Goal: Participate in discussion: Engage in conversation with other users on a specific topic

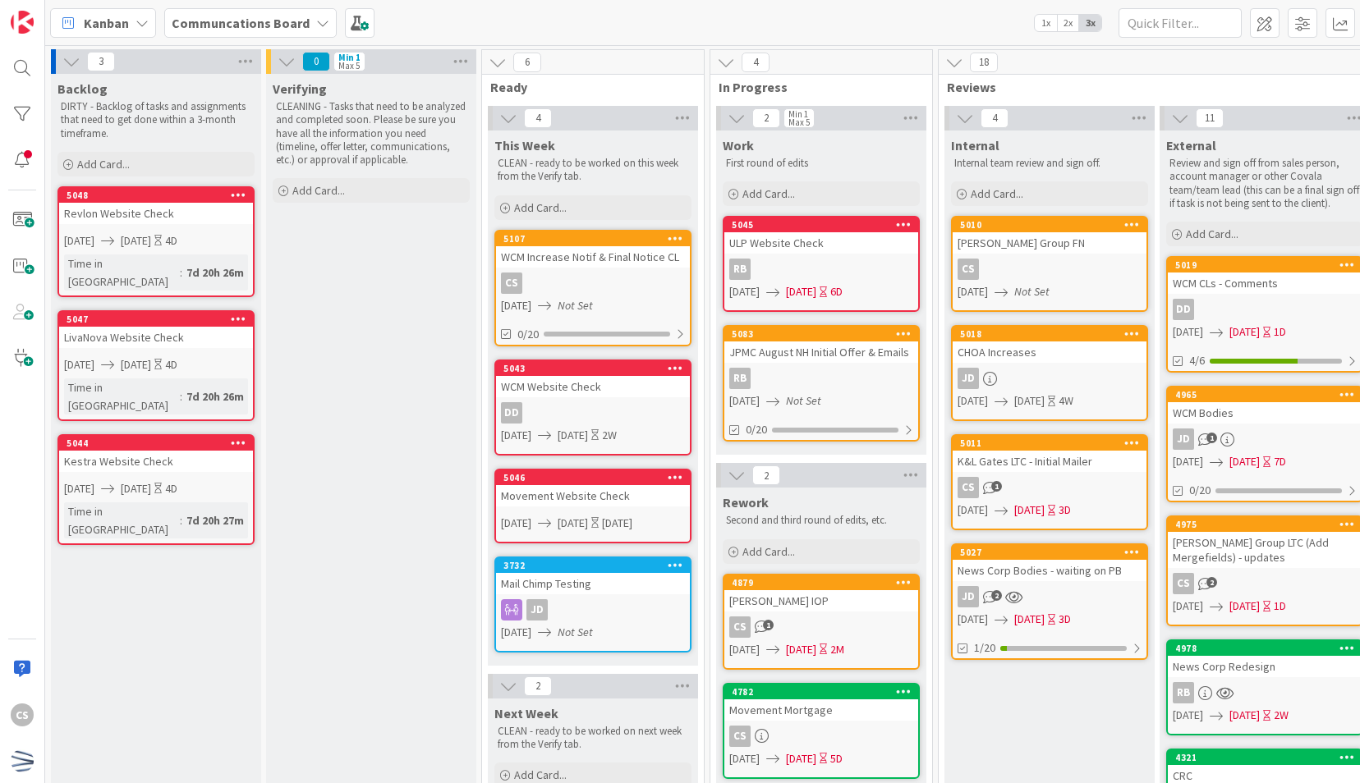
scroll to position [219, 0]
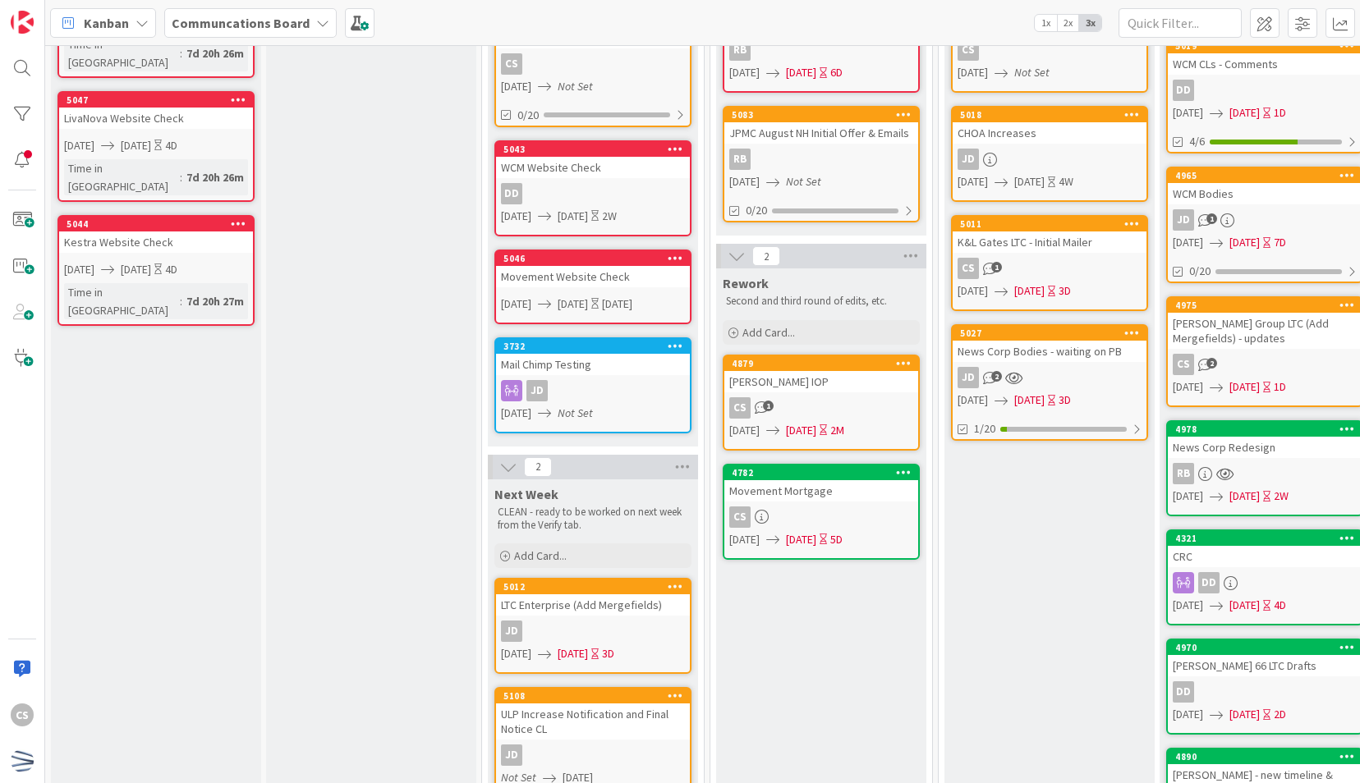
click at [854, 392] on link "4879 [PERSON_NAME] IOP CS 1 [DATE] [DATE] 2M" at bounding box center [821, 403] width 197 height 96
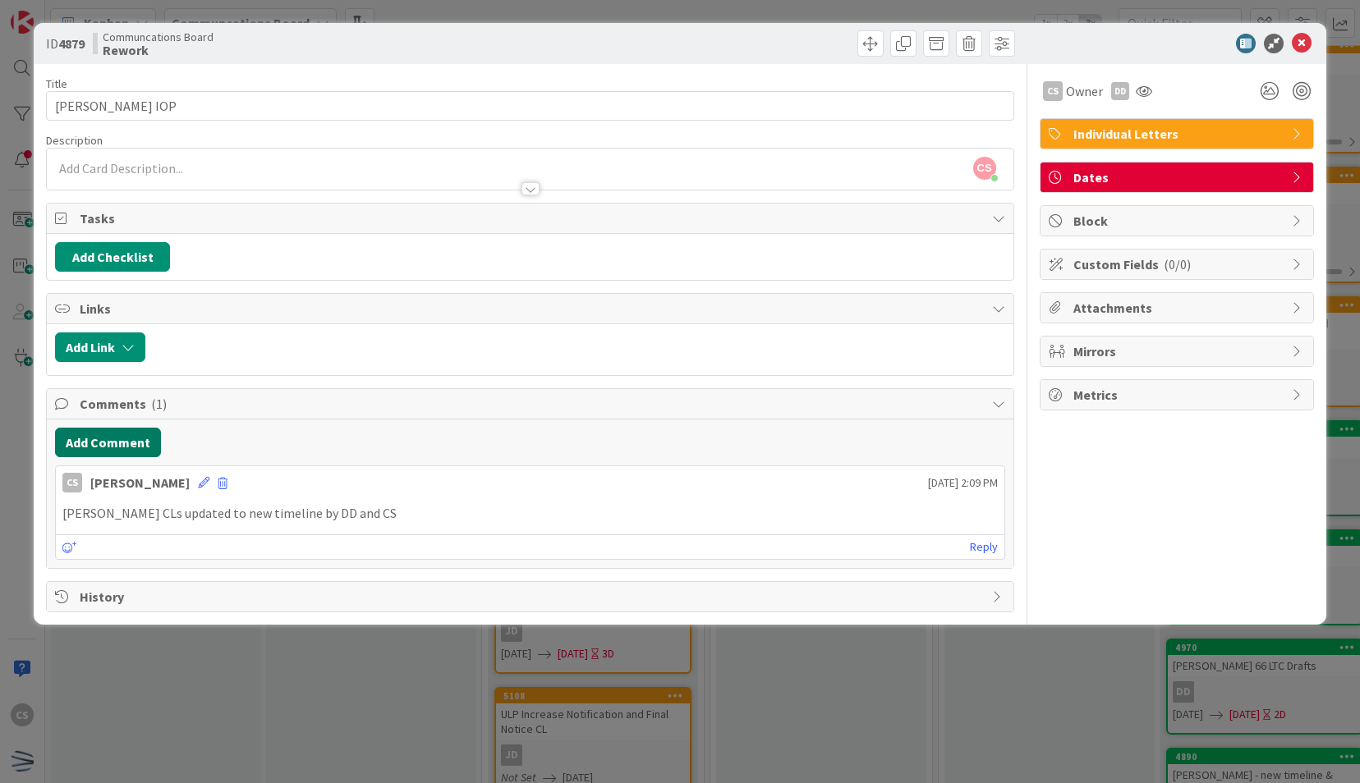
click at [131, 430] on button "Add Comment" at bounding box center [108, 443] width 106 height 30
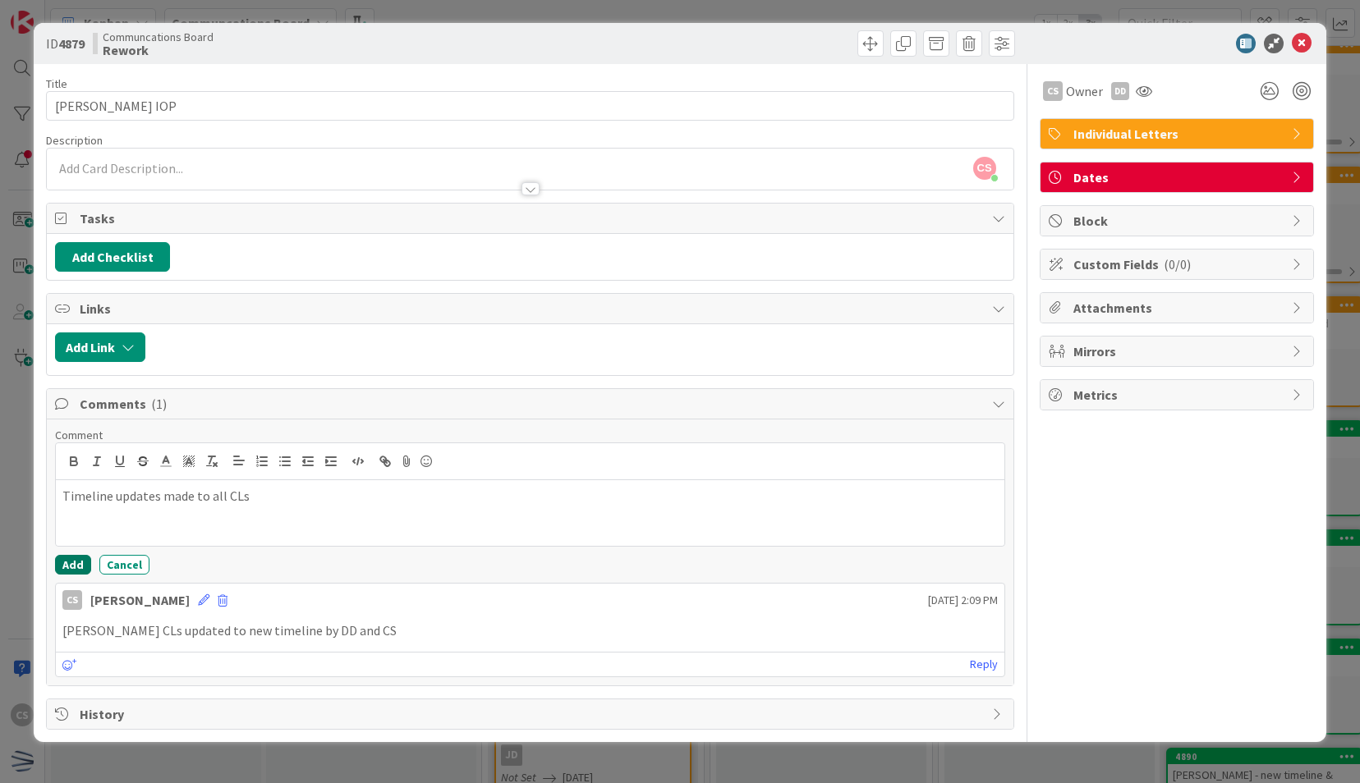
click at [76, 555] on button "Add" at bounding box center [73, 565] width 36 height 20
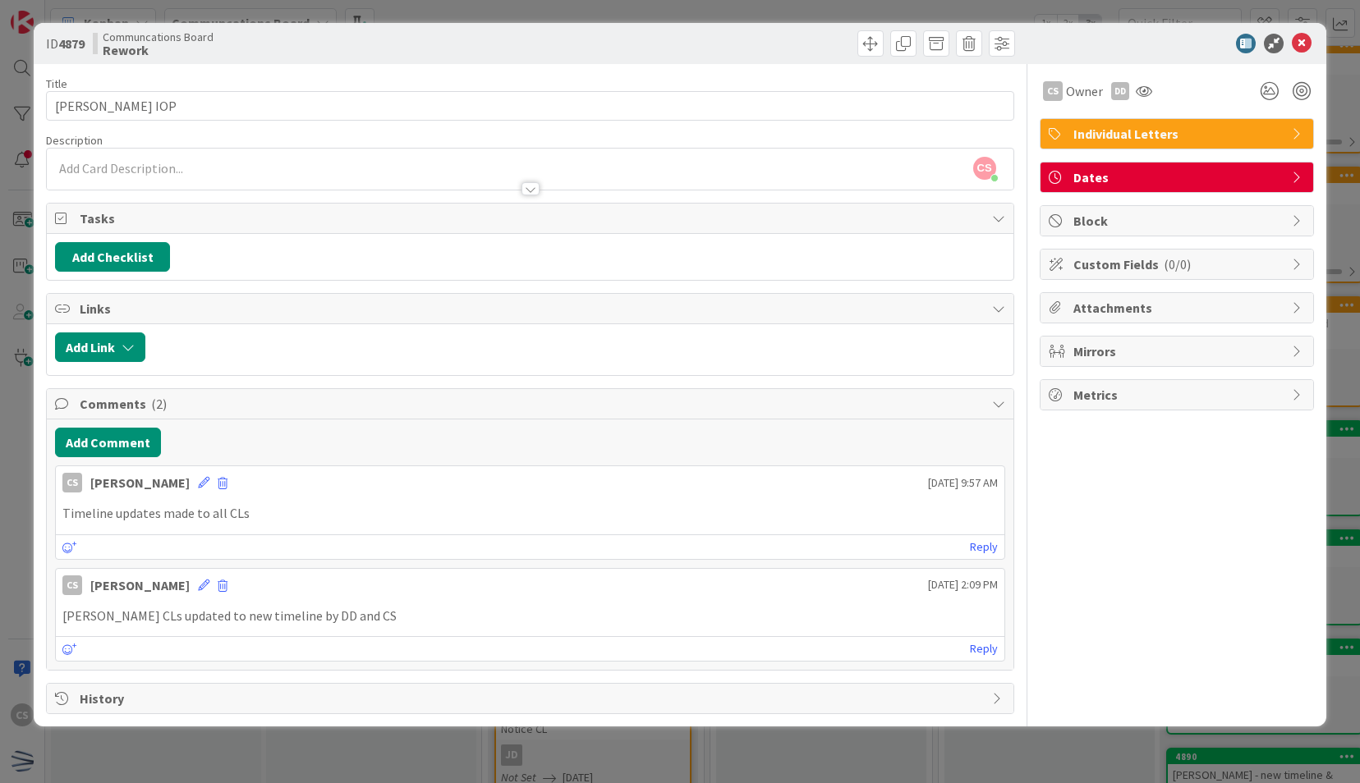
click at [652, 684] on div "History" at bounding box center [530, 699] width 966 height 30
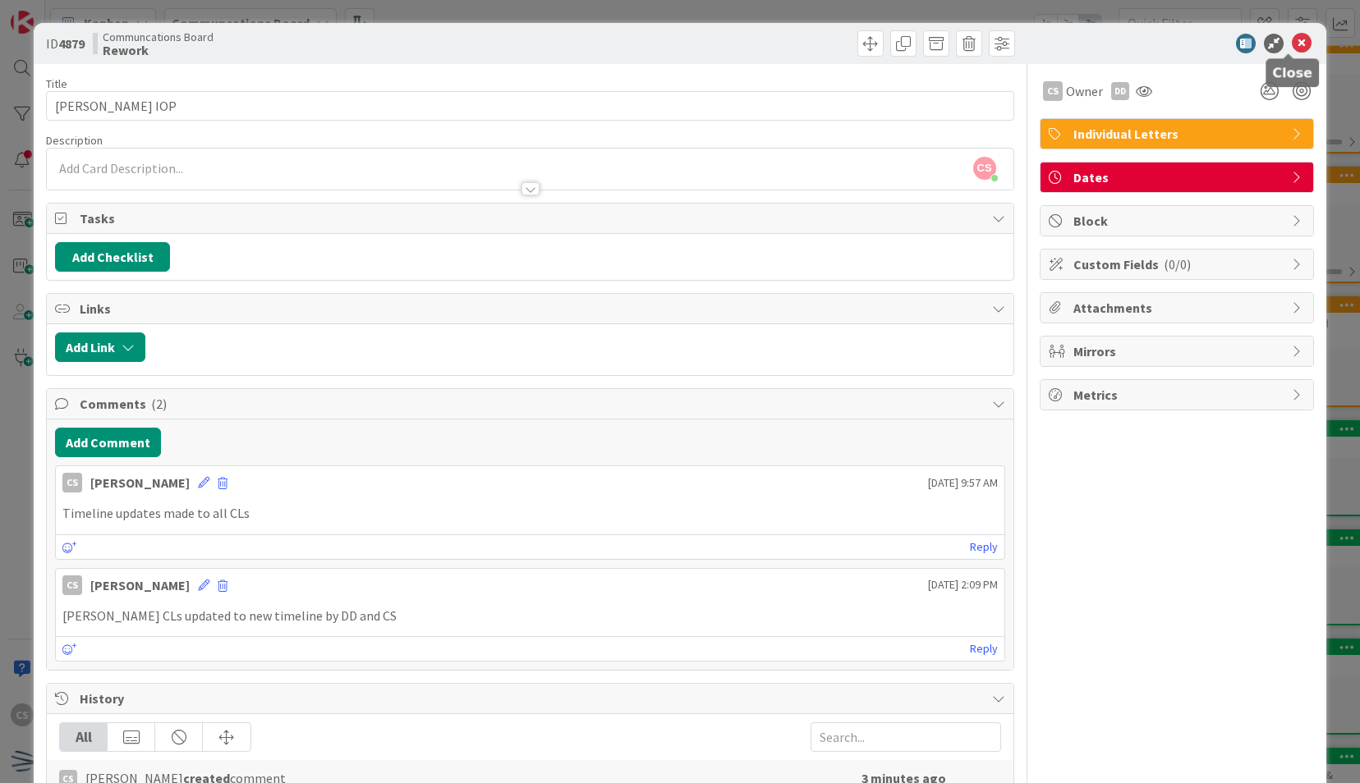
click at [1292, 43] on icon at bounding box center [1302, 44] width 20 height 20
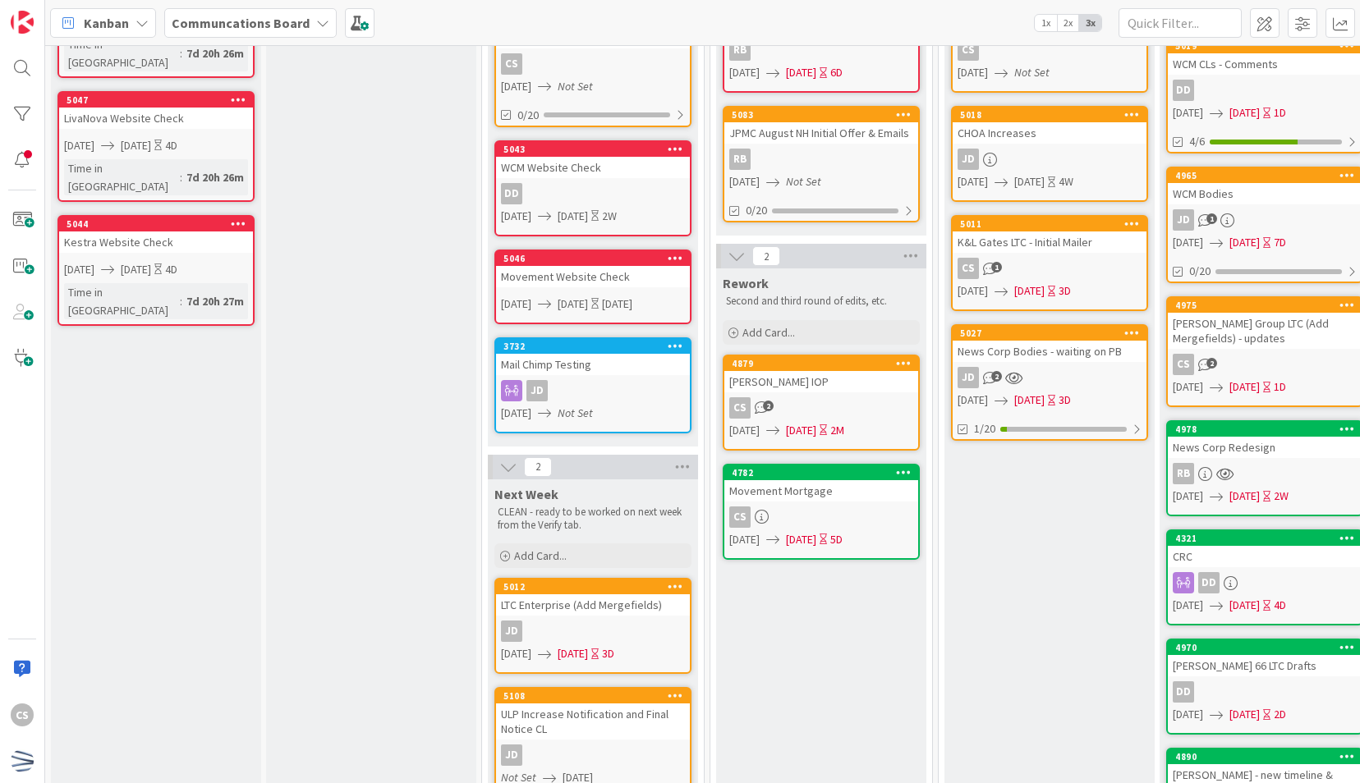
drag, startPoint x: 384, startPoint y: 425, endPoint x: 504, endPoint y: 319, distance: 160.0
click at [384, 425] on div "Verifying CLEANING - Tasks that need to be analyzed and completed soon. Please …" at bounding box center [371, 562] width 210 height 1414
